Goal: Task Accomplishment & Management: Use online tool/utility

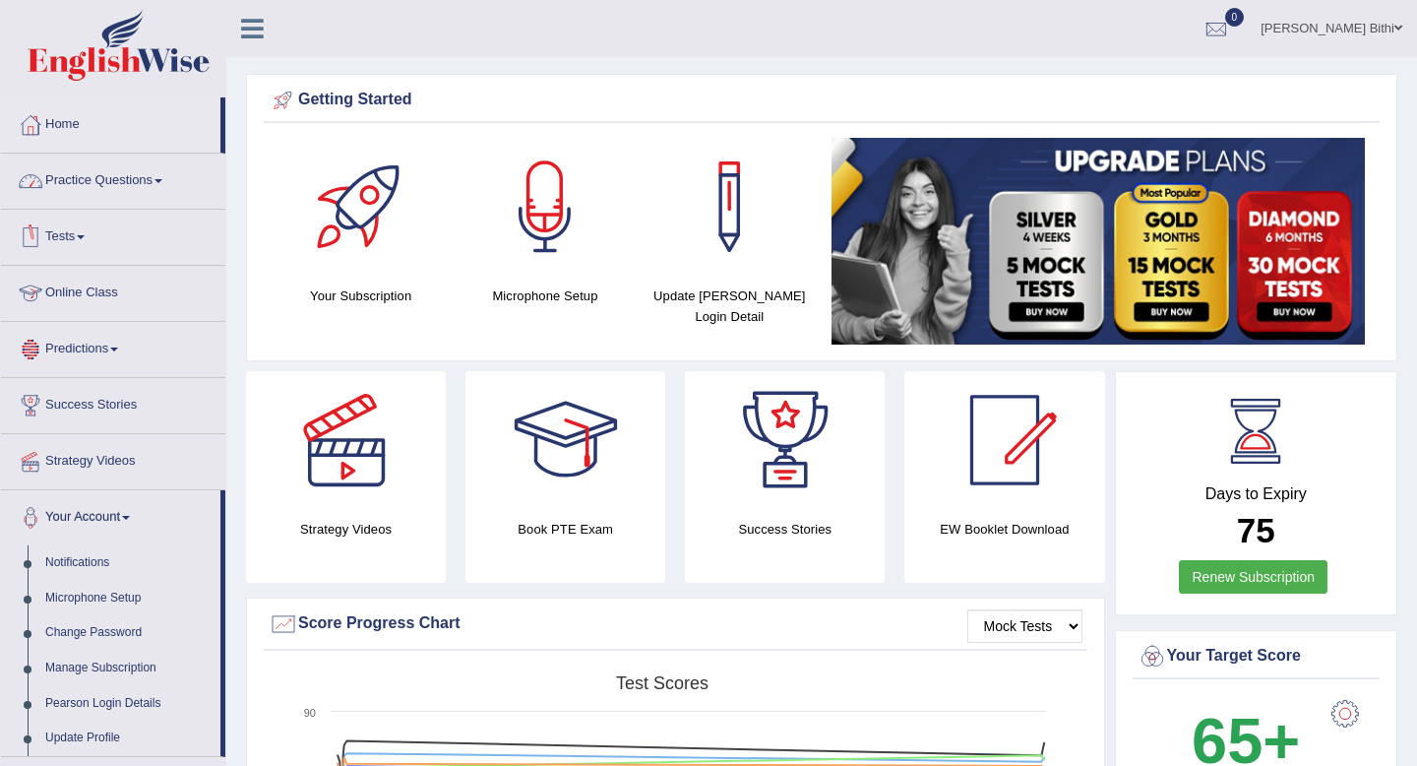
click at [82, 246] on link "Tests" at bounding box center [113, 234] width 224 height 49
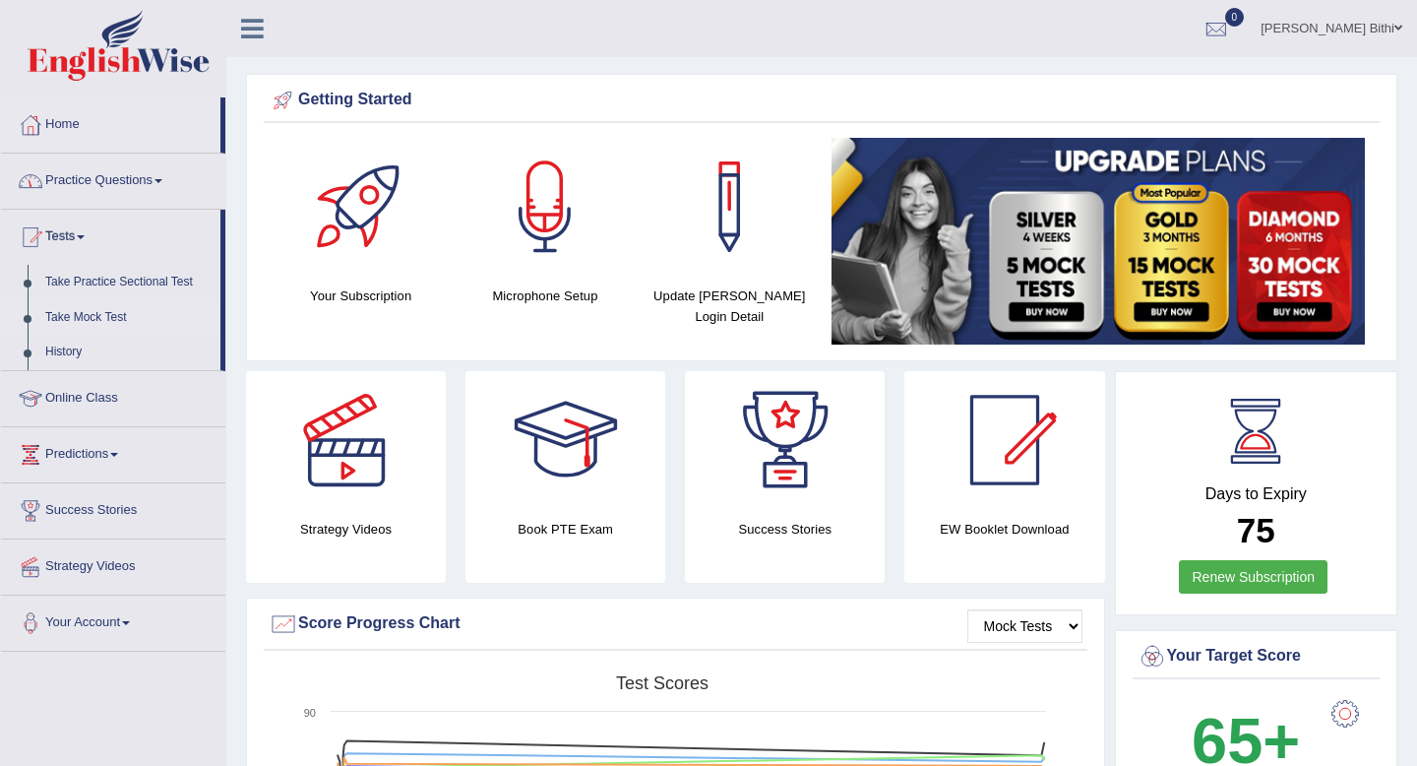
click at [118, 319] on link "Take Mock Test" at bounding box center [128, 317] width 184 height 35
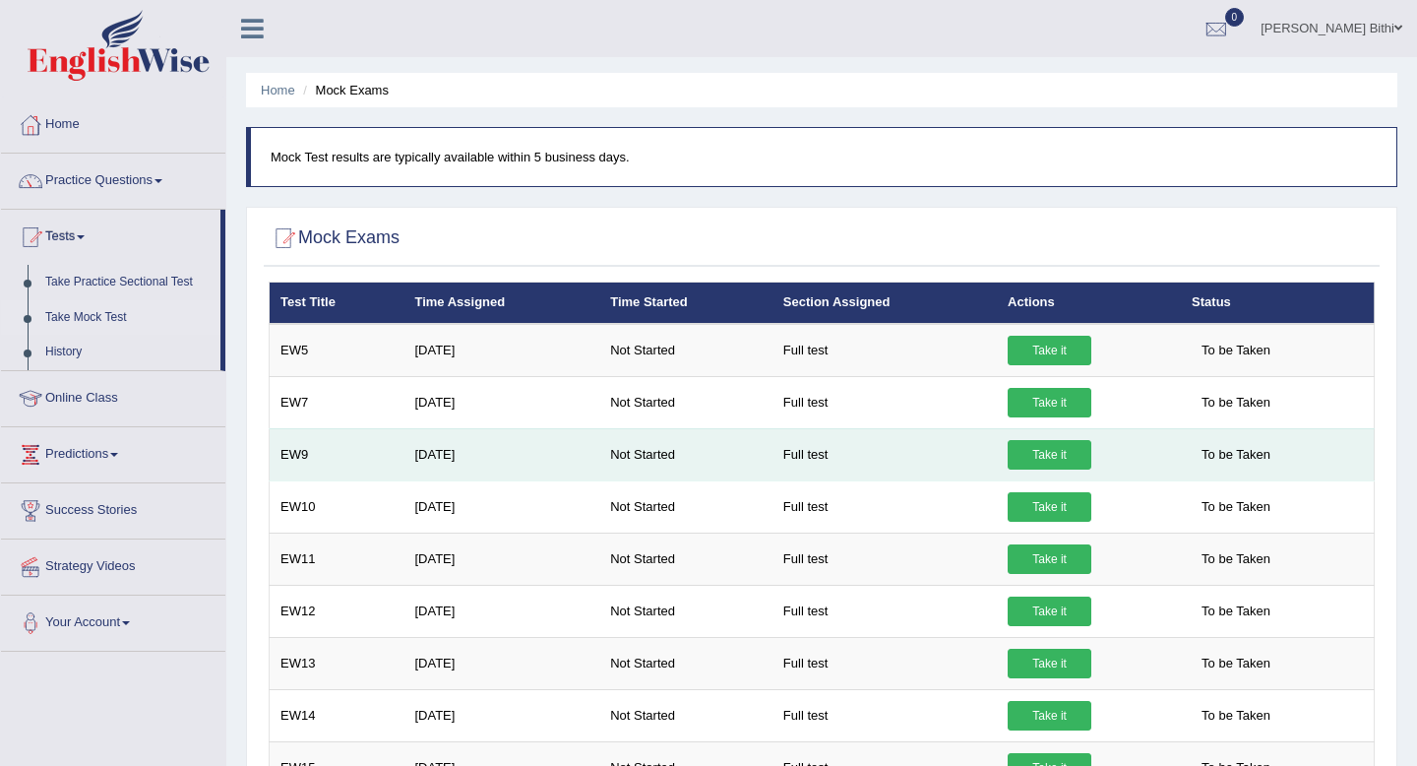
click at [1060, 458] on link "Take it" at bounding box center [1050, 455] width 84 height 30
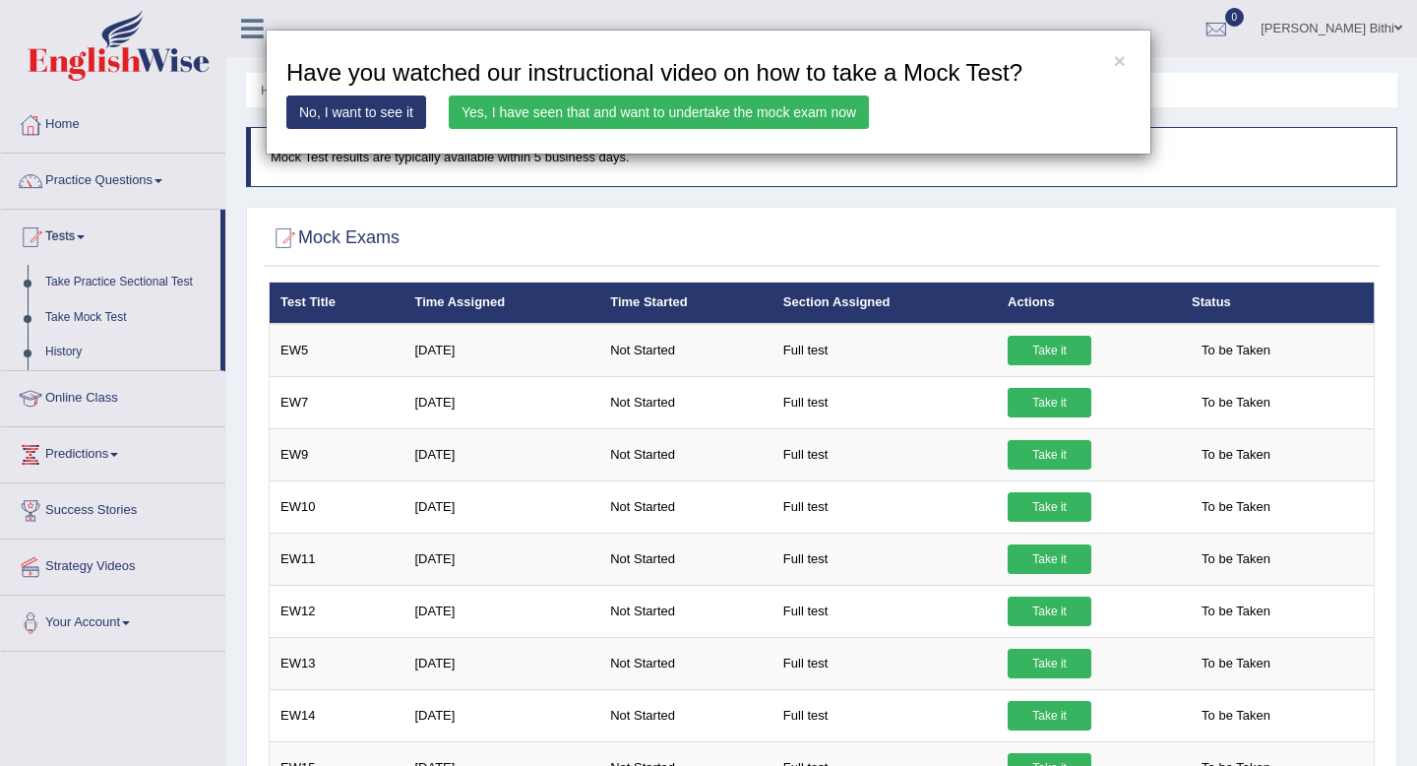
click at [823, 116] on link "Yes, I have seen that and want to undertake the mock exam now" at bounding box center [659, 111] width 420 height 33
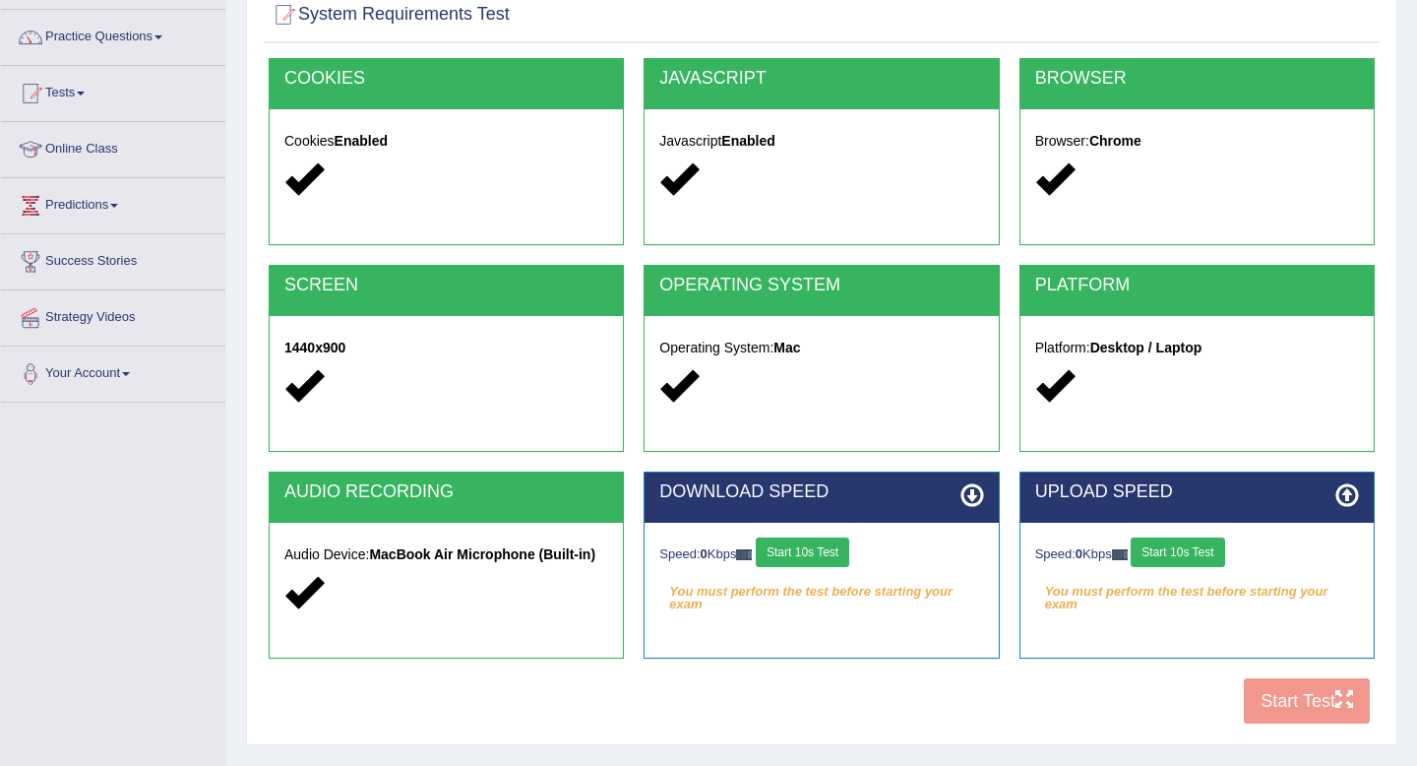
scroll to position [268, 0]
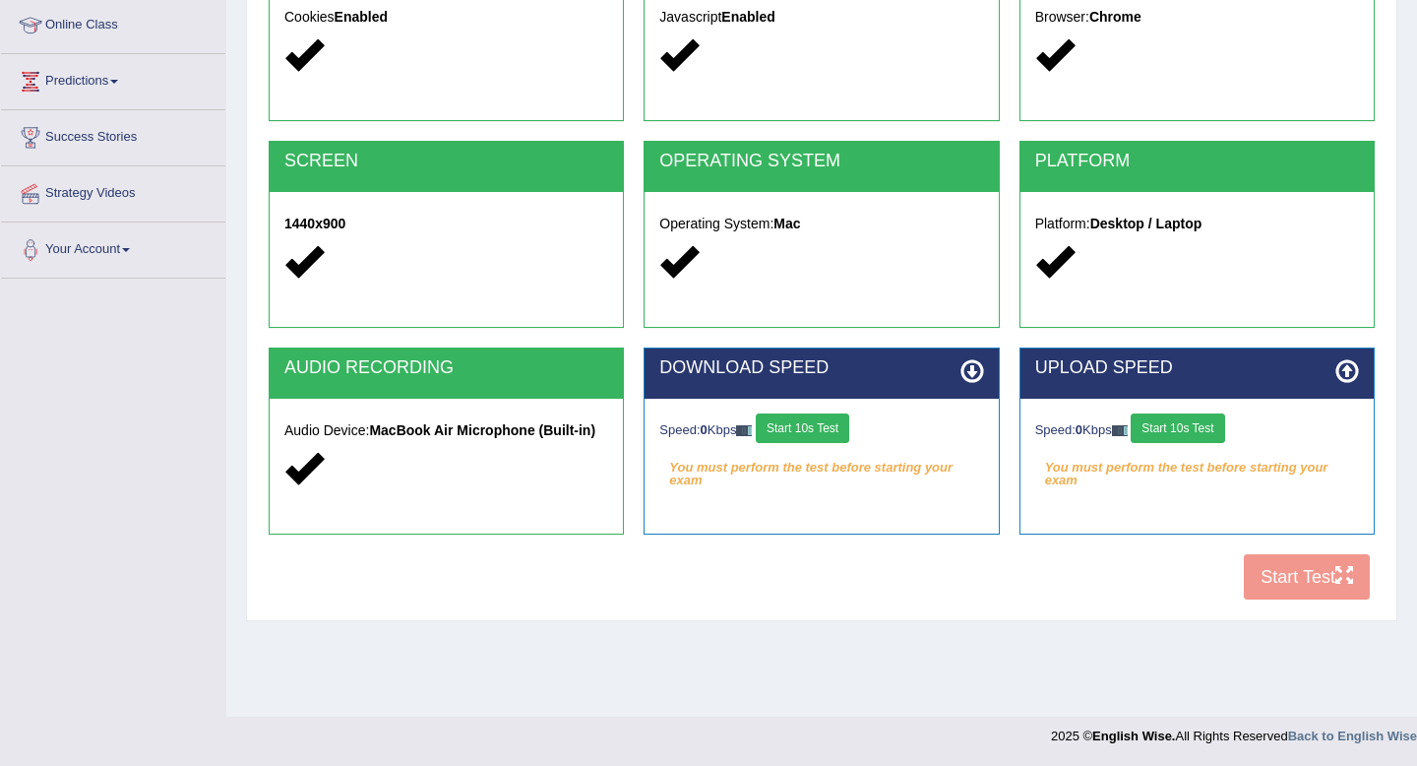
click at [810, 431] on button "Start 10s Test" at bounding box center [802, 428] width 93 height 30
click at [1208, 435] on button "Start 10s Test" at bounding box center [1177, 428] width 93 height 30
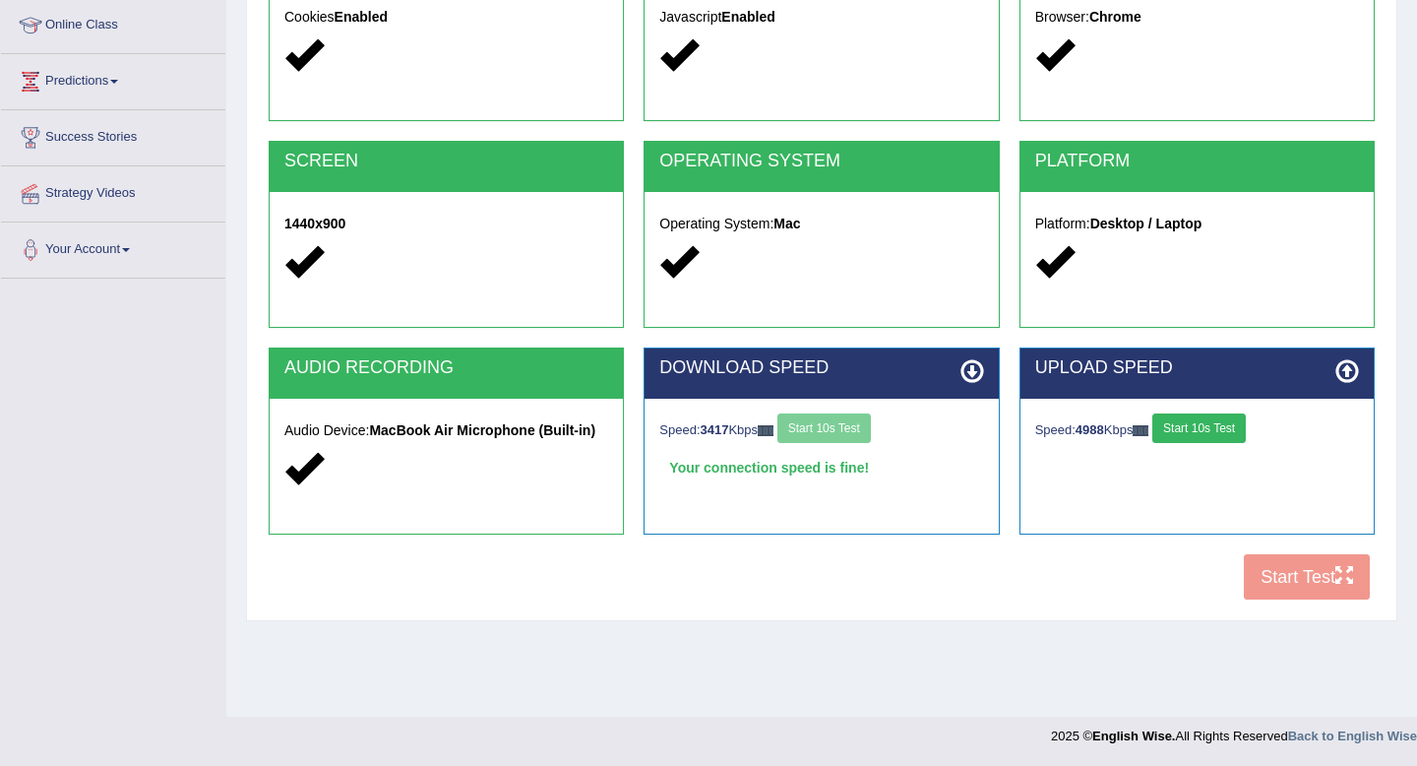
click at [1225, 430] on button "Start 10s Test" at bounding box center [1198, 428] width 93 height 30
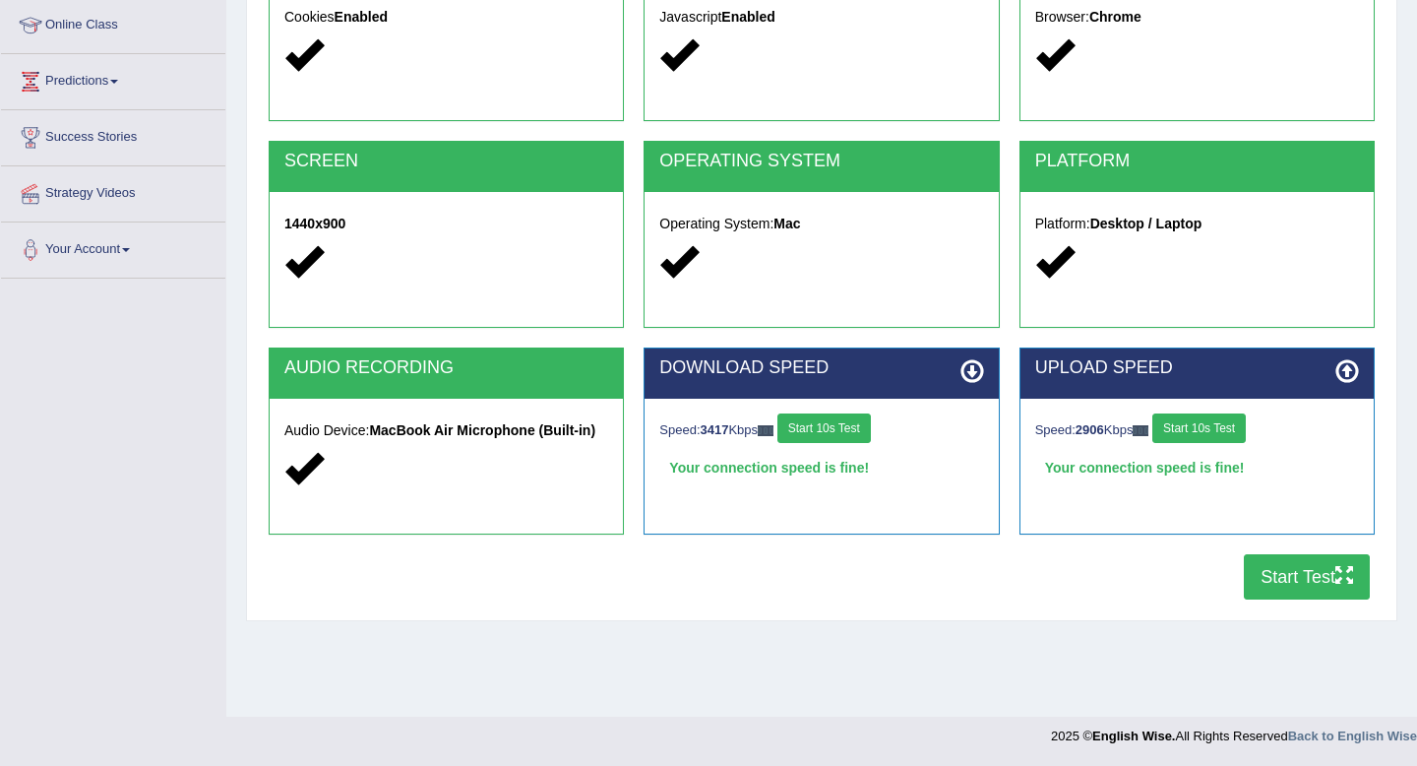
click at [1295, 574] on button "Start Test" at bounding box center [1307, 576] width 126 height 45
